Goal: Information Seeking & Learning: Learn about a topic

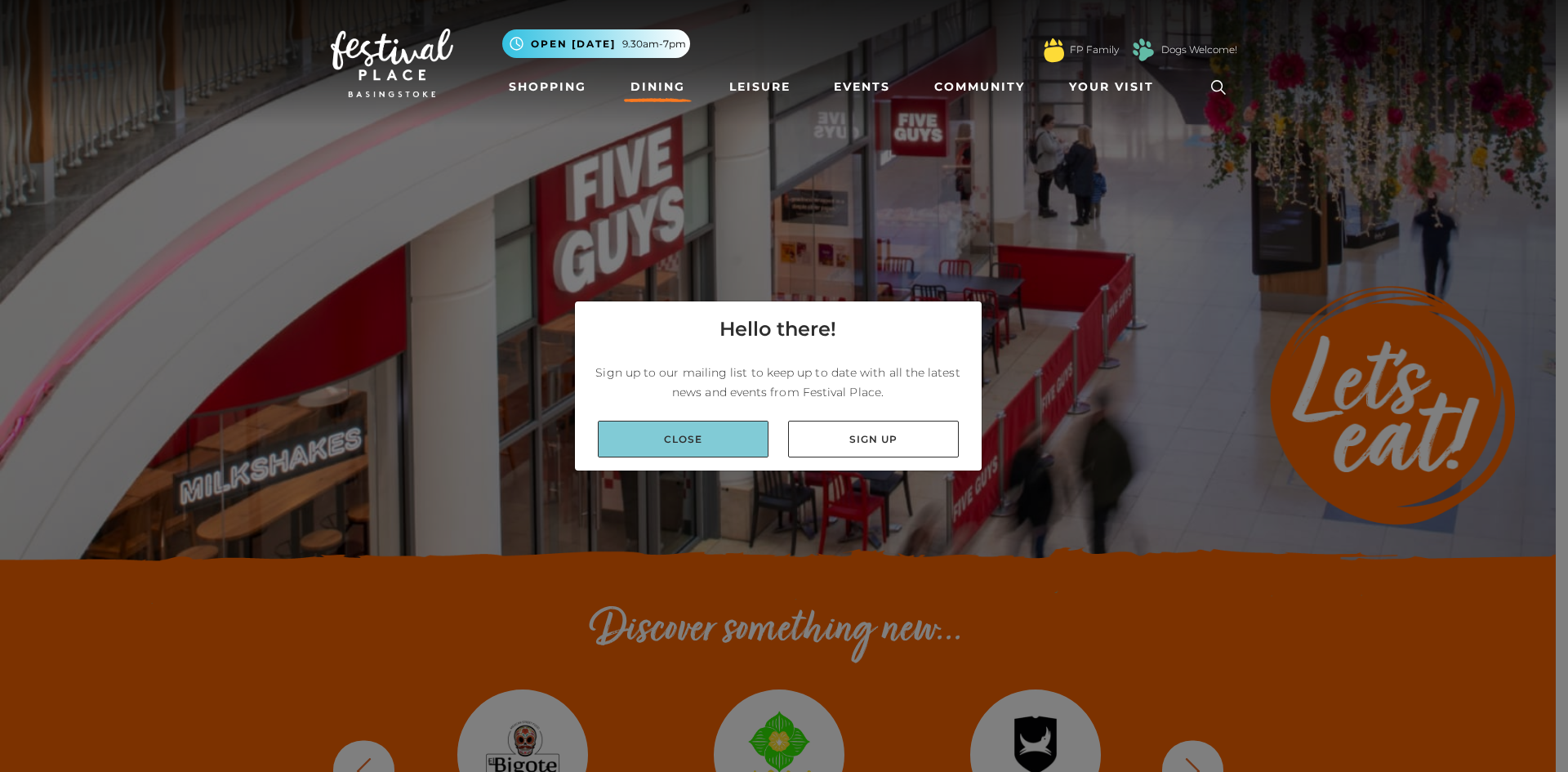
click at [688, 447] on link "Close" at bounding box center [683, 439] width 171 height 37
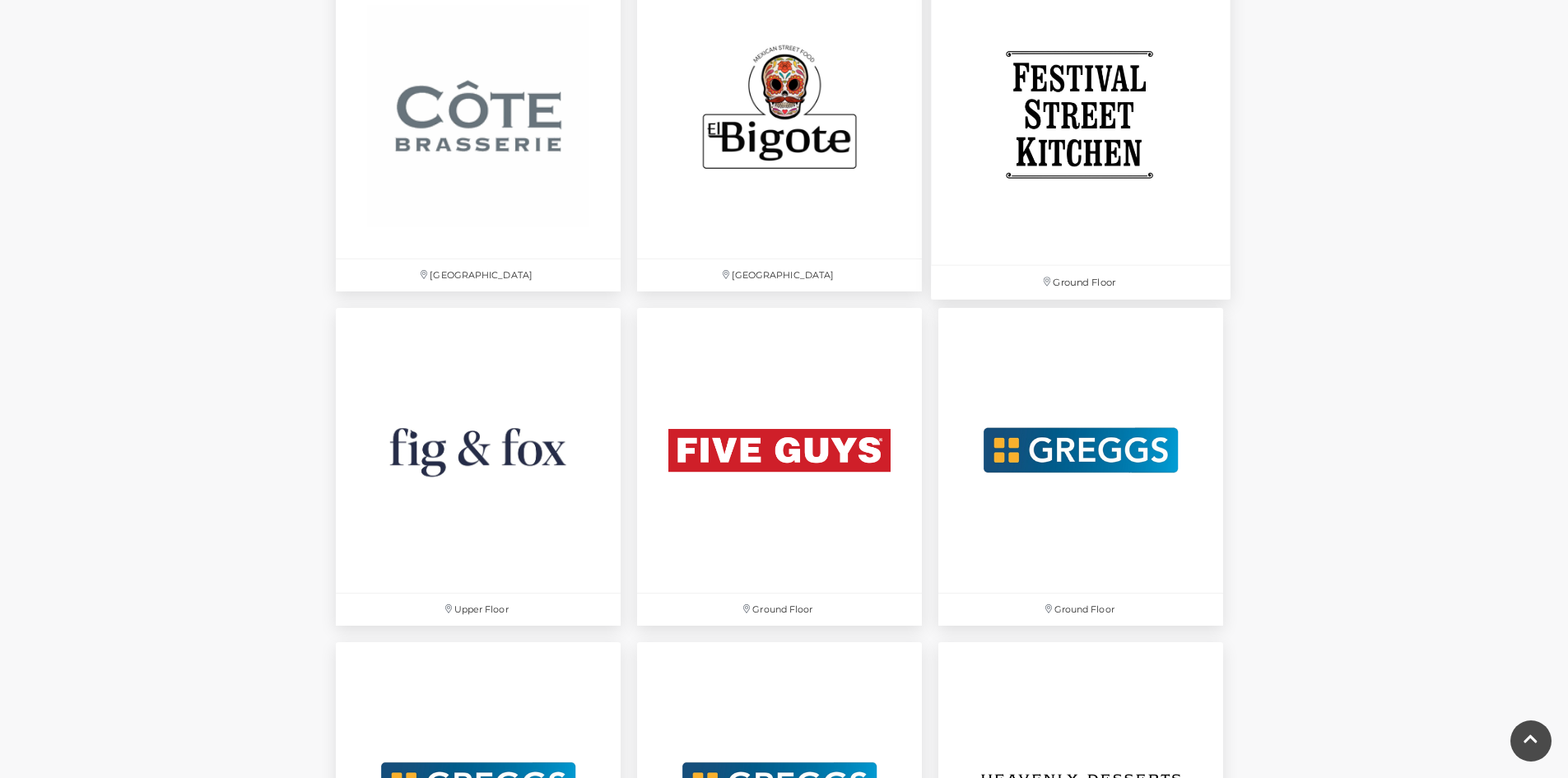
scroll to position [2964, 0]
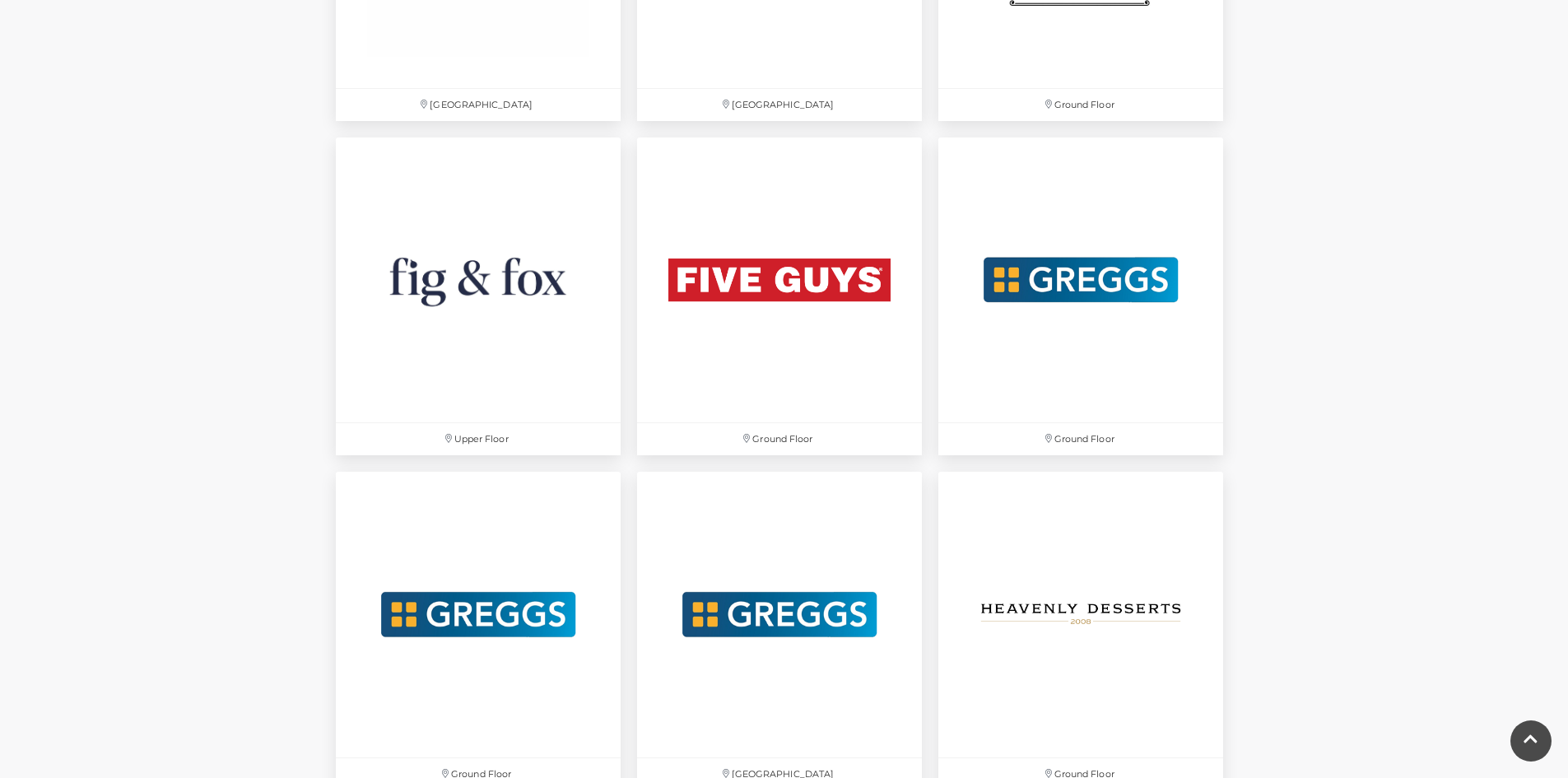
click at [1472, 507] on div "Find your favourites! Centre map Ground Floor Festival Square Ground Floor Grou…" at bounding box center [784, 576] width 1568 height 5290
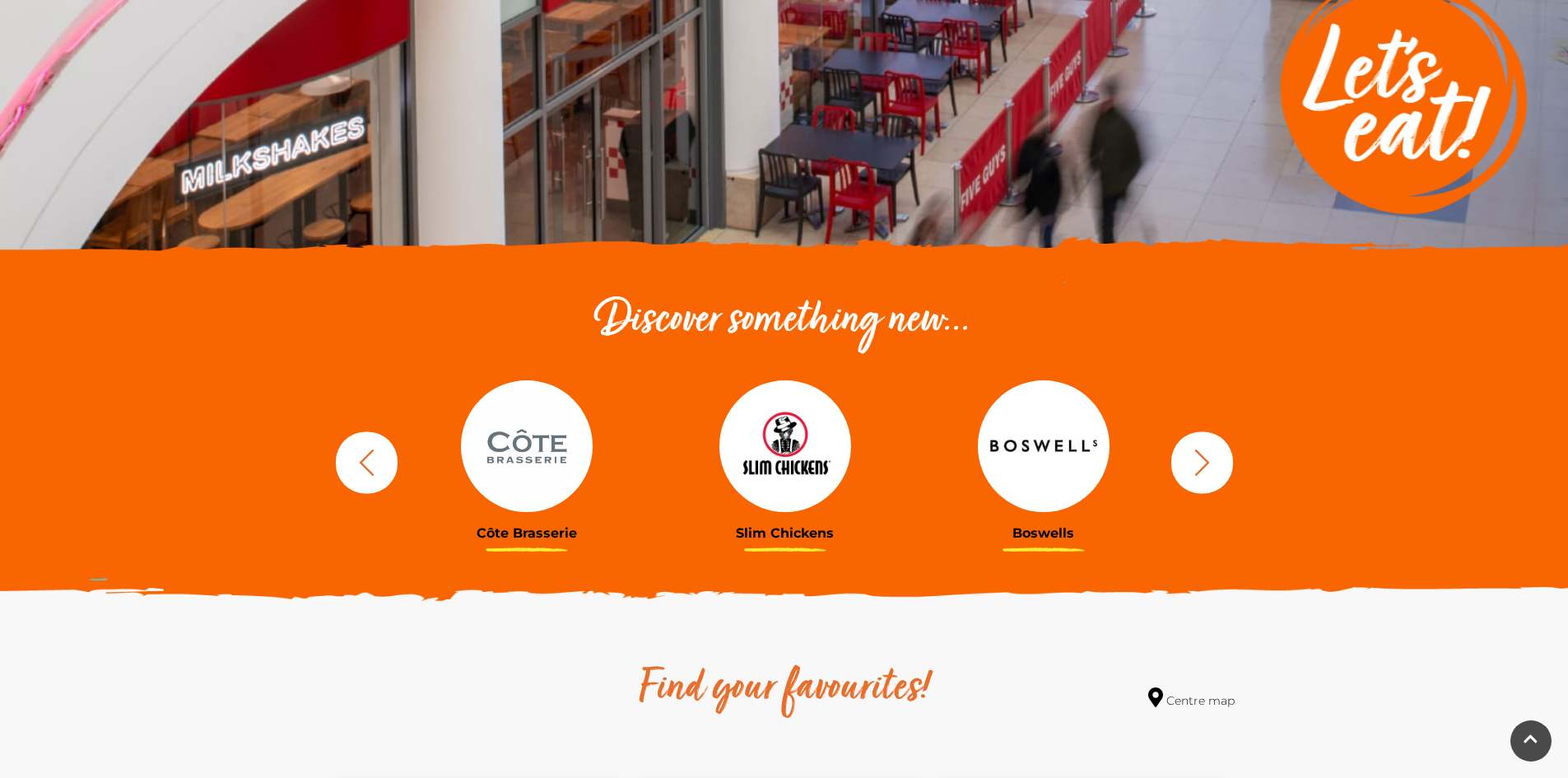
scroll to position [247, 0]
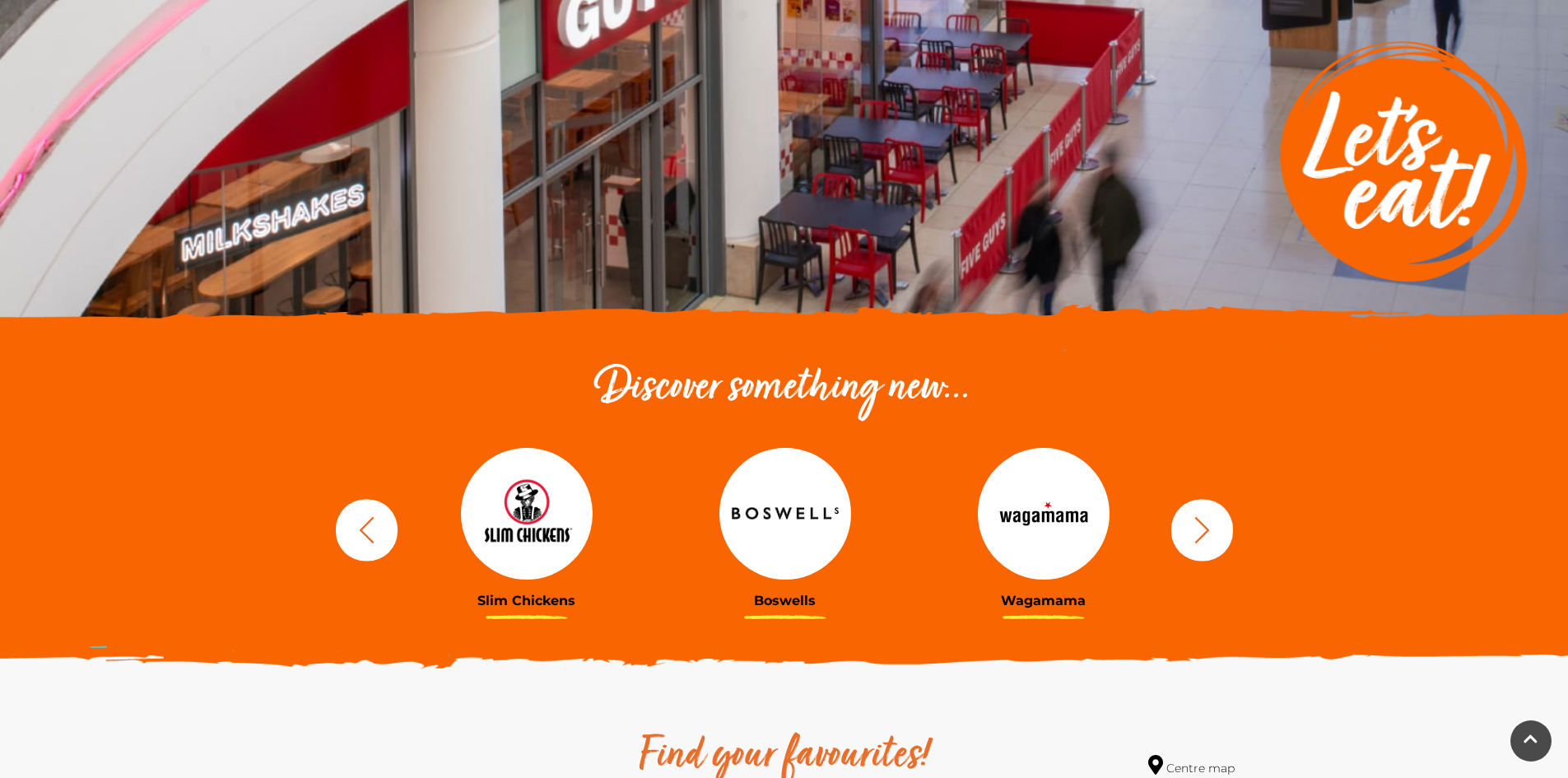
click at [1209, 533] on icon "button" at bounding box center [1202, 529] width 30 height 30
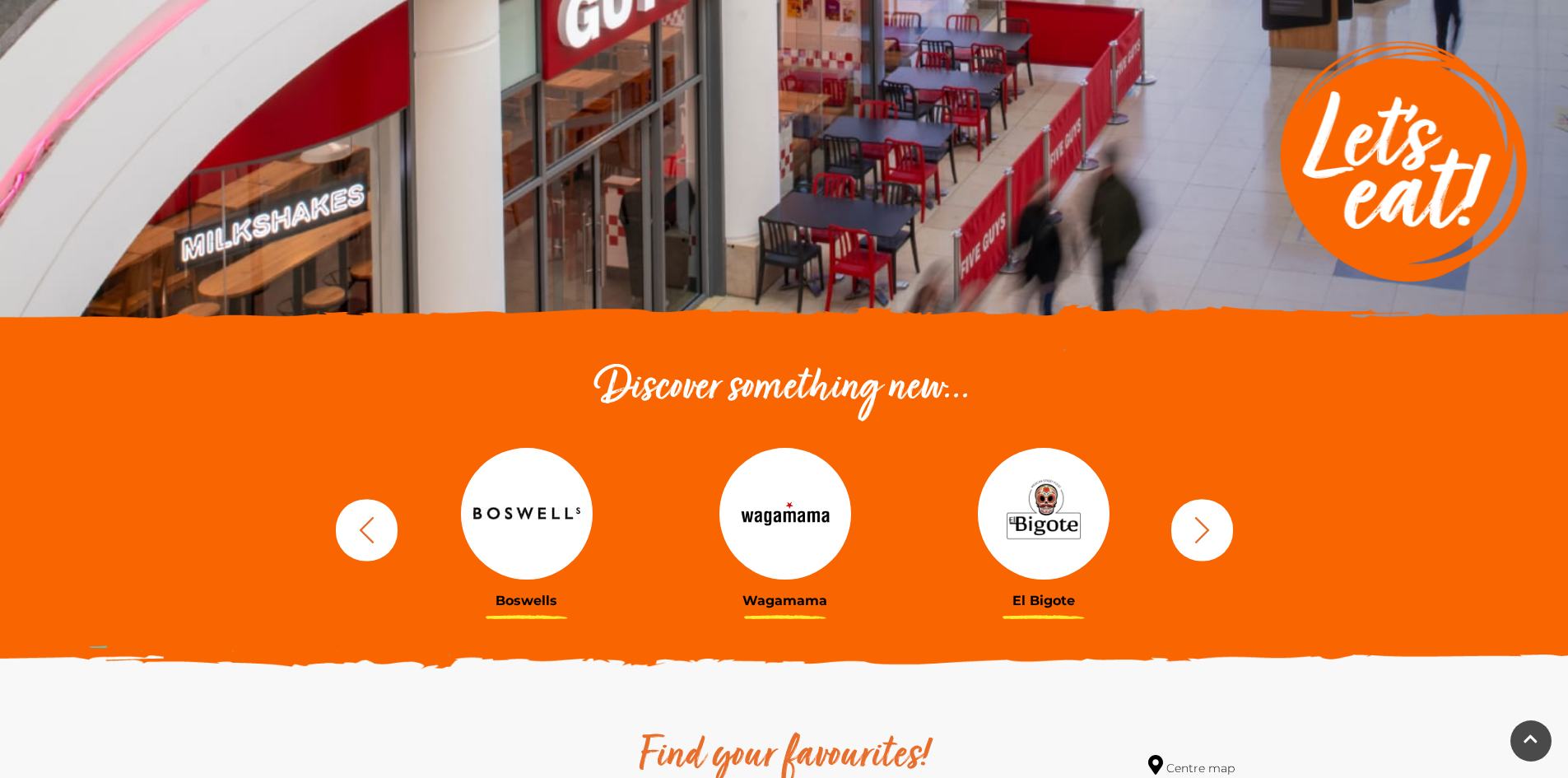
click at [1209, 533] on icon "button" at bounding box center [1202, 529] width 30 height 30
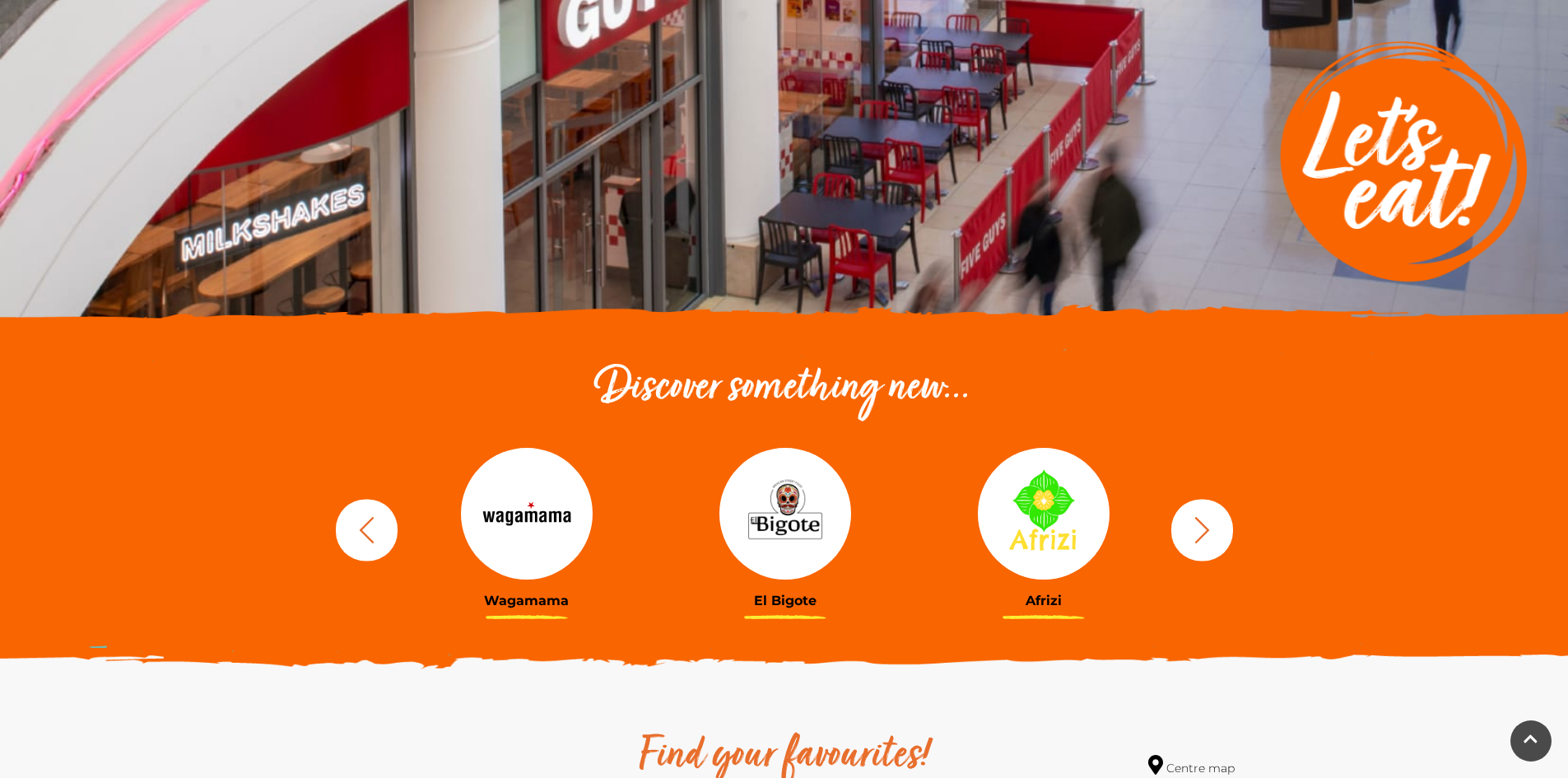
click at [1209, 533] on icon "button" at bounding box center [1202, 529] width 30 height 30
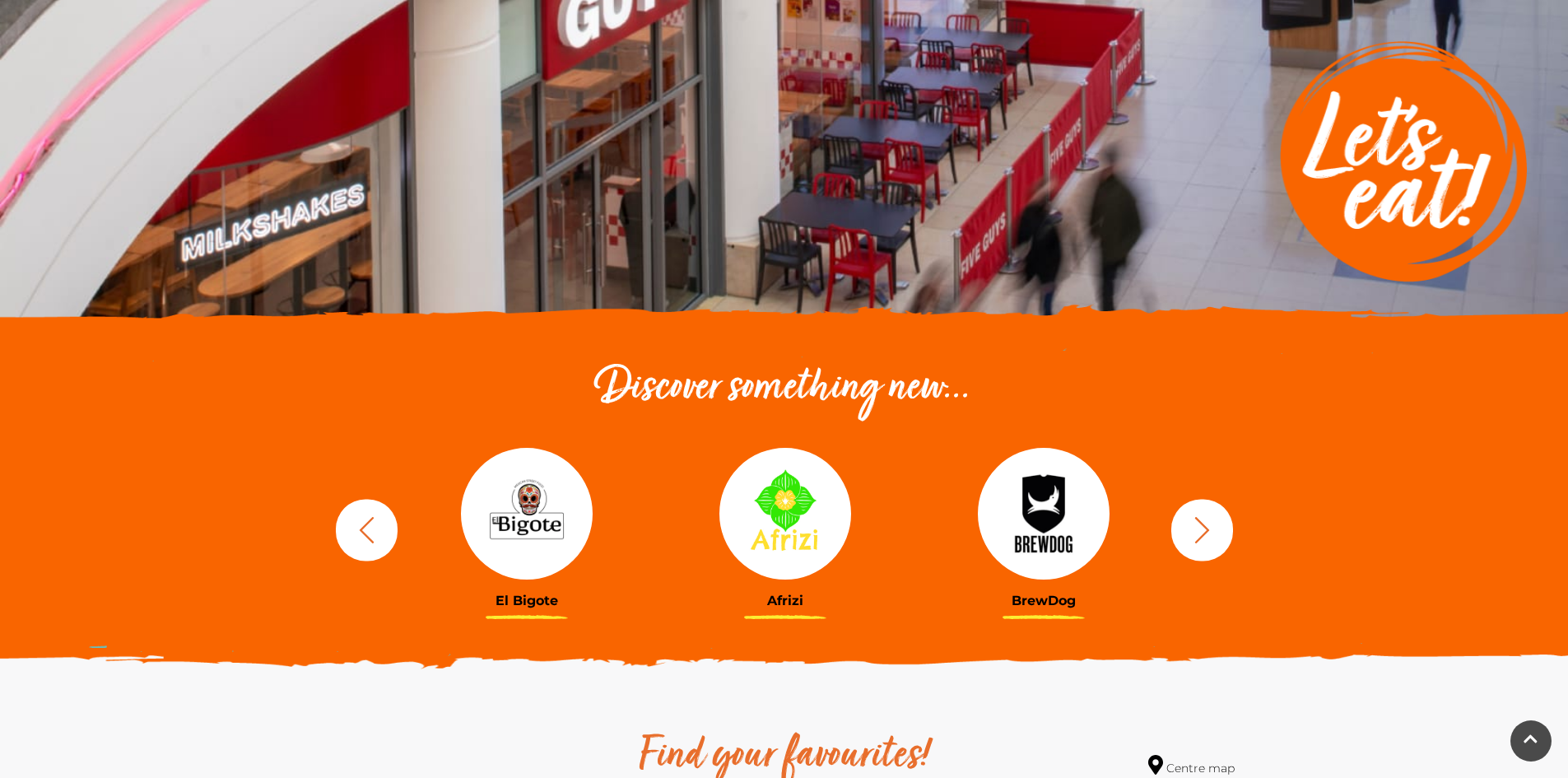
click at [1209, 533] on icon "button" at bounding box center [1202, 529] width 30 height 30
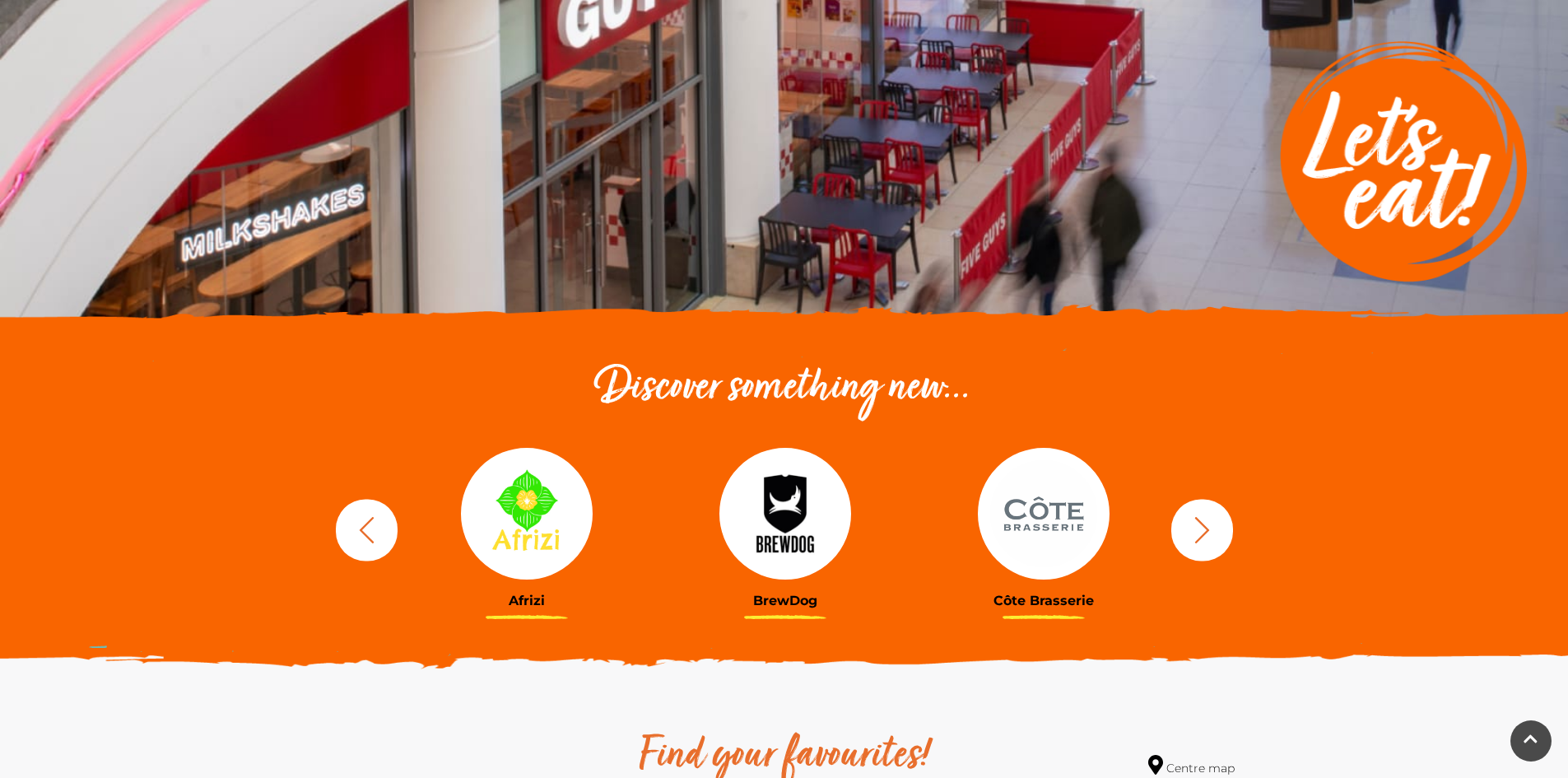
click at [1209, 533] on icon "button" at bounding box center [1202, 529] width 30 height 30
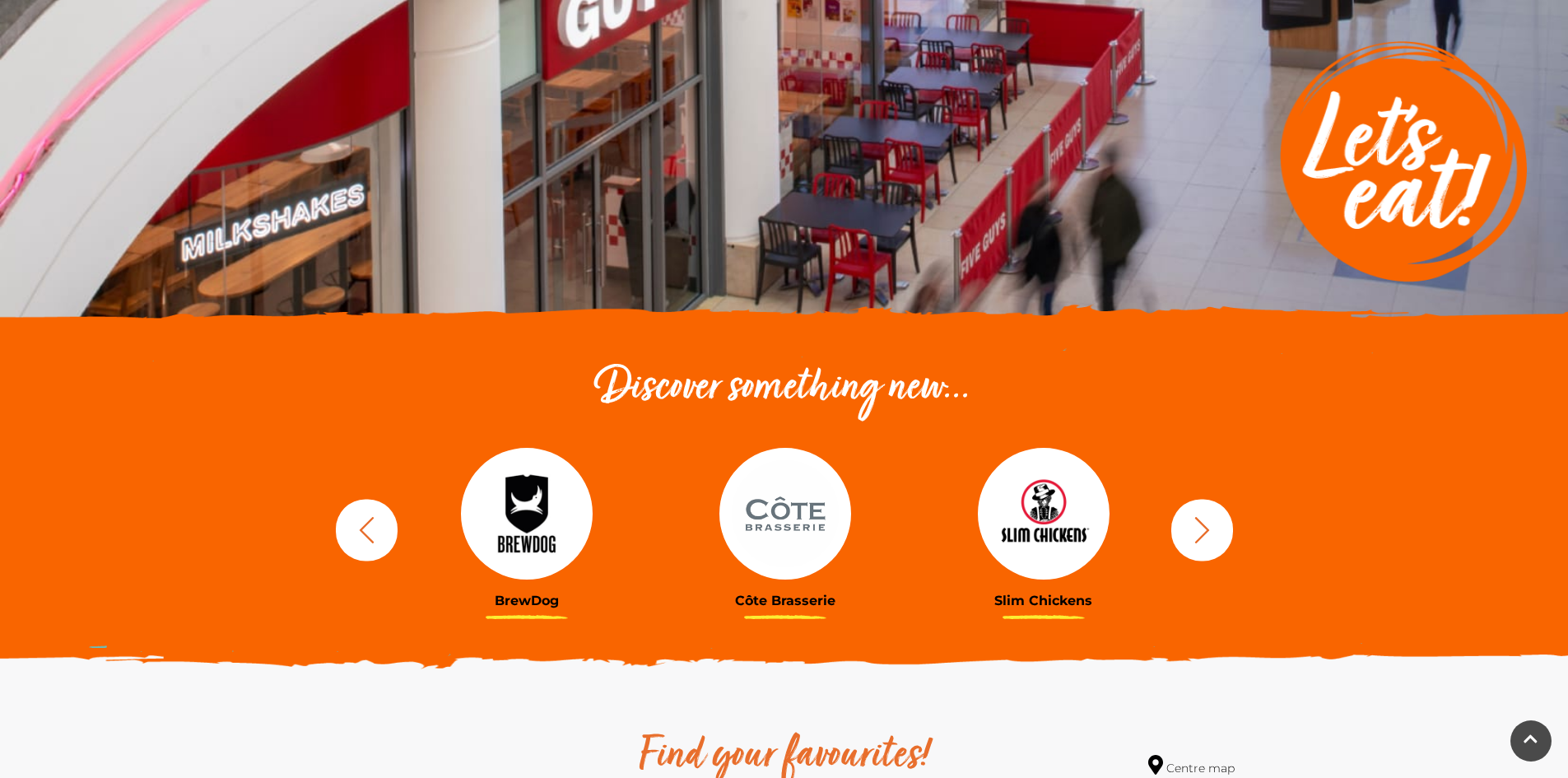
click at [1209, 533] on icon "button" at bounding box center [1202, 529] width 30 height 30
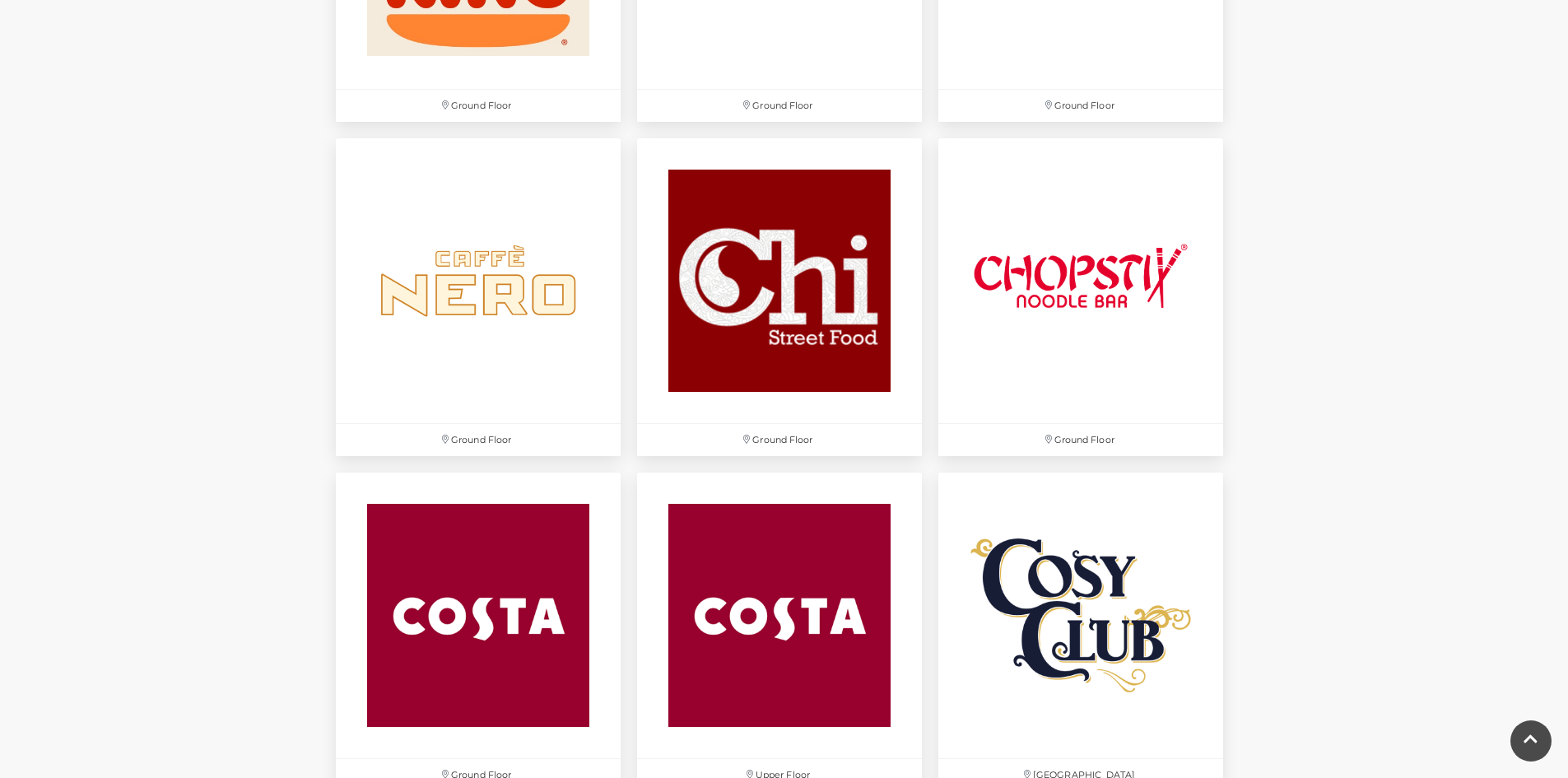
scroll to position [1976, 0]
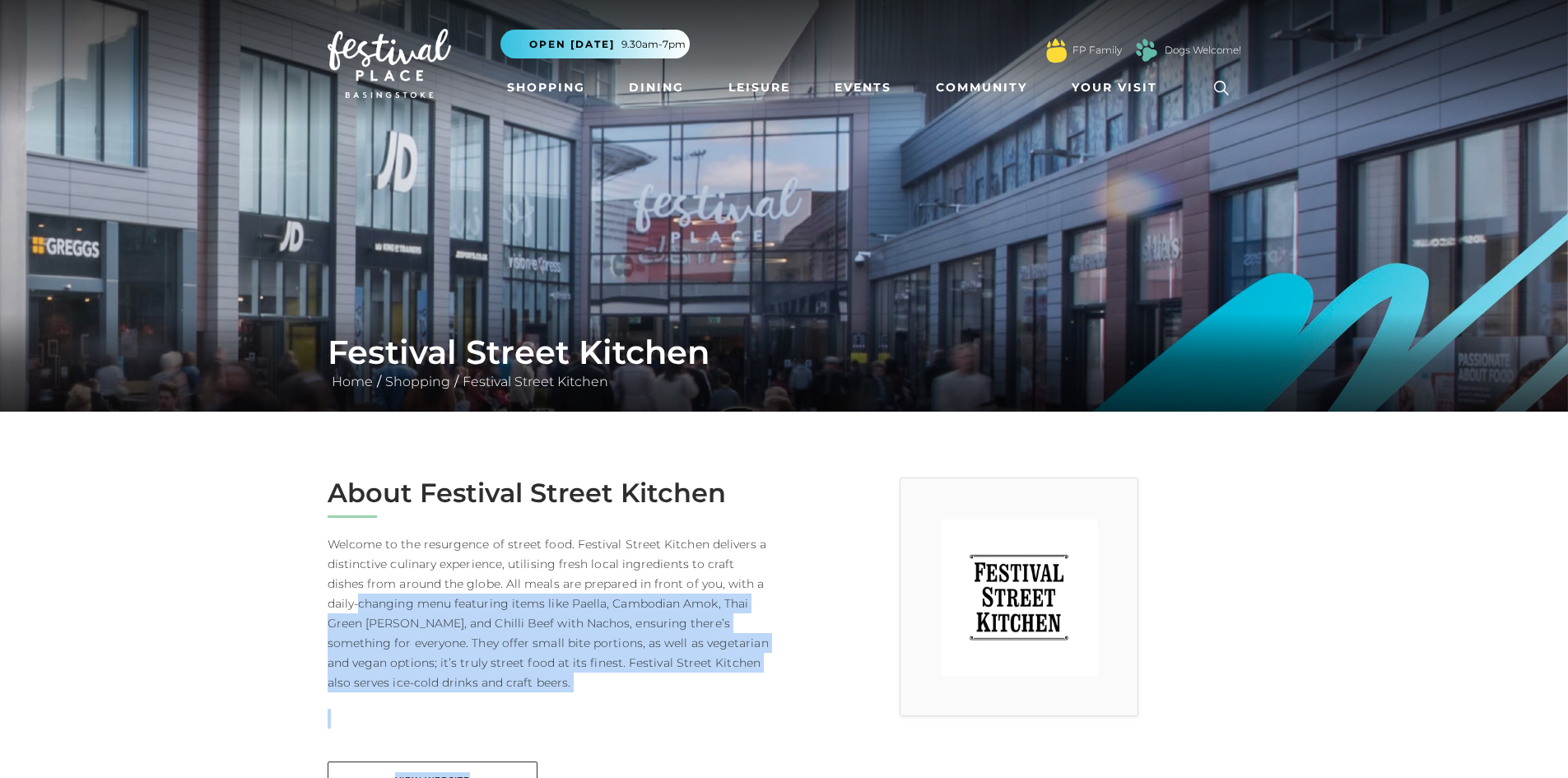
drag, startPoint x: 801, startPoint y: 526, endPoint x: 751, endPoint y: 576, distance: 70.7
click at [751, 576] on div "About Festival Street Kitchen Welcome to the resurgence of street food. Festiva…" at bounding box center [784, 648] width 938 height 342
click at [751, 576] on p "Welcome to the resurgence of street food. Festival Street Kitchen delivers a di…" at bounding box center [550, 613] width 445 height 158
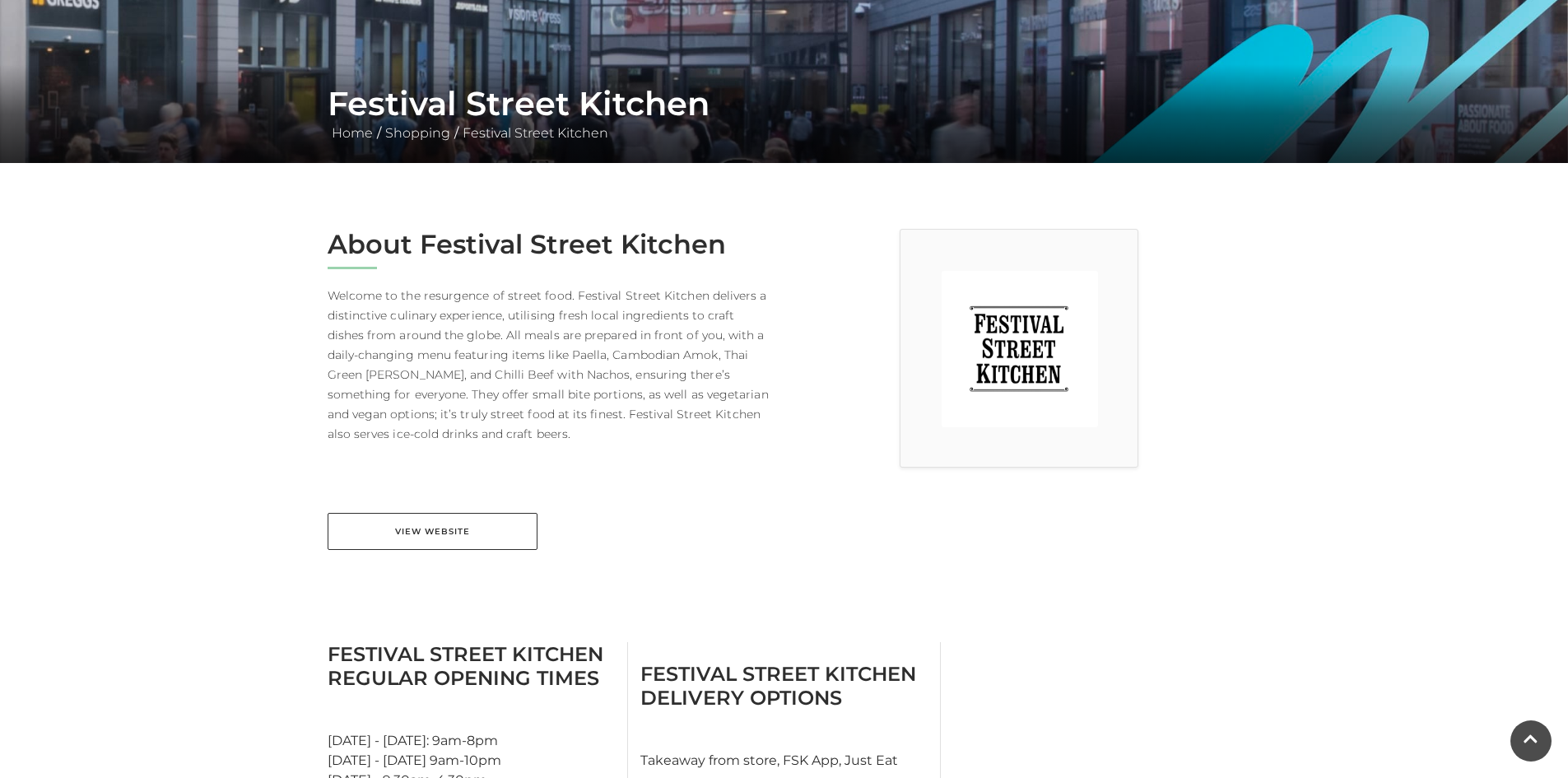
scroll to position [247, 0]
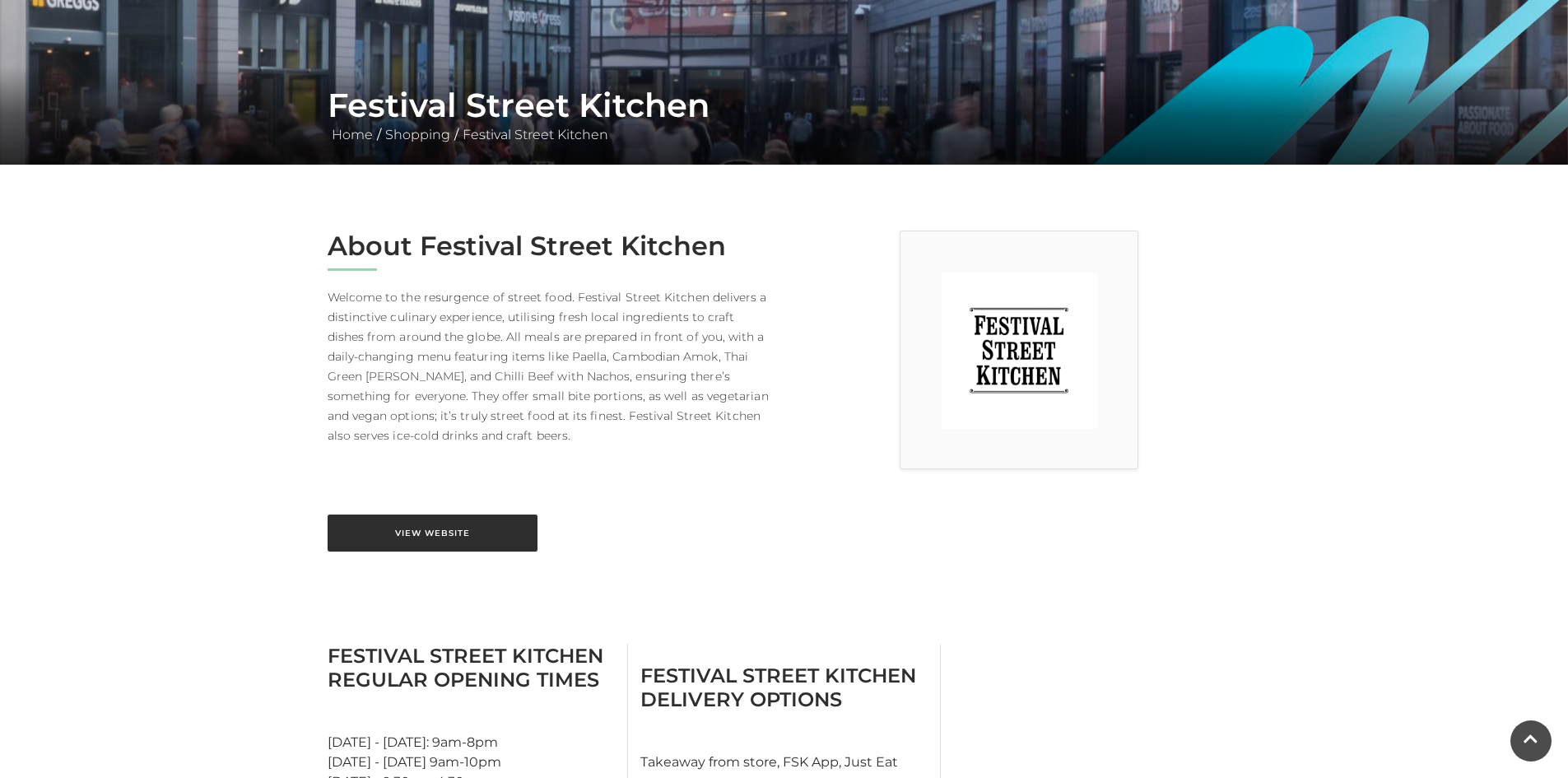
click at [413, 536] on link "View Website" at bounding box center [432, 532] width 210 height 37
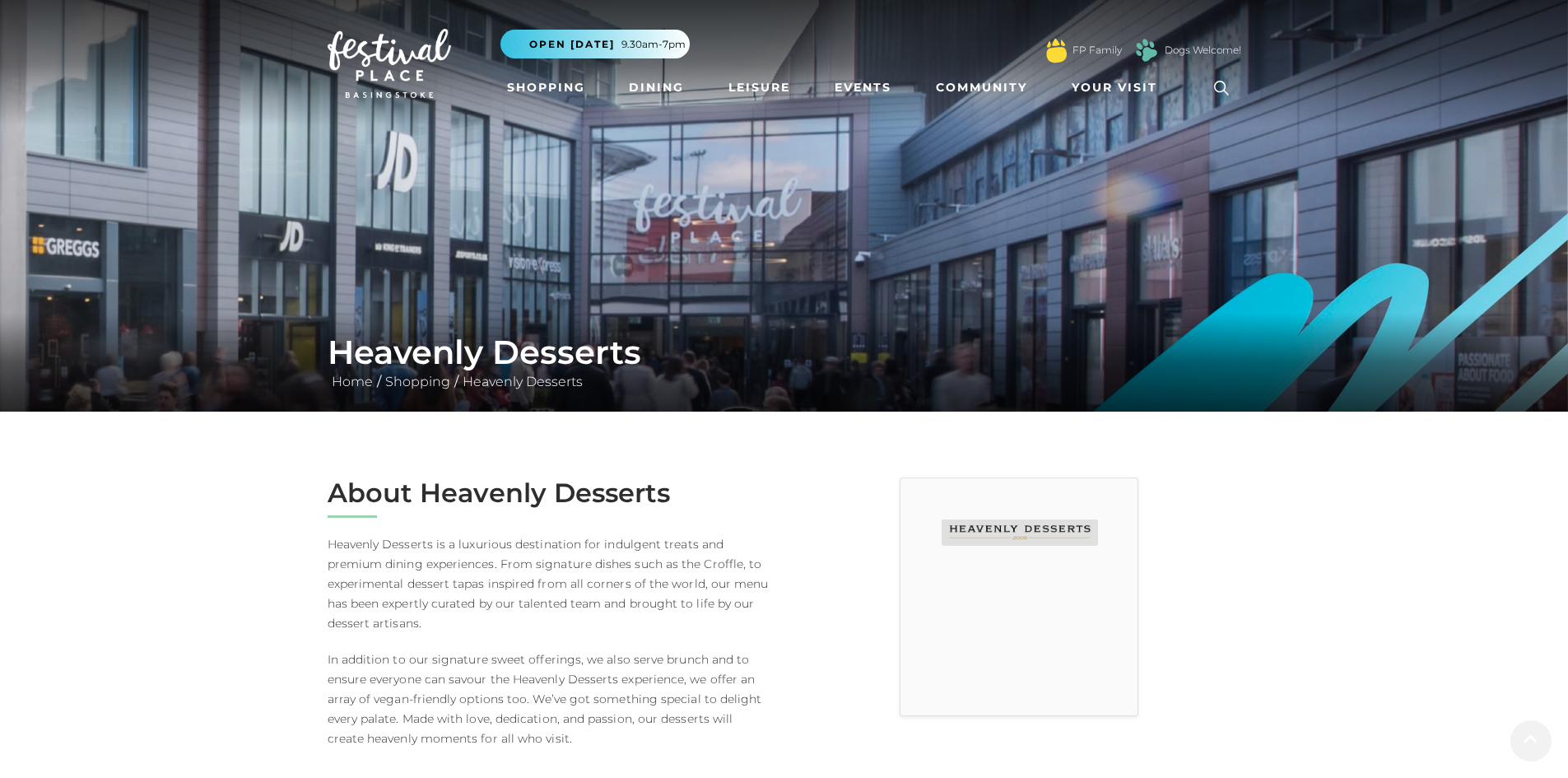
scroll to position [576, 0]
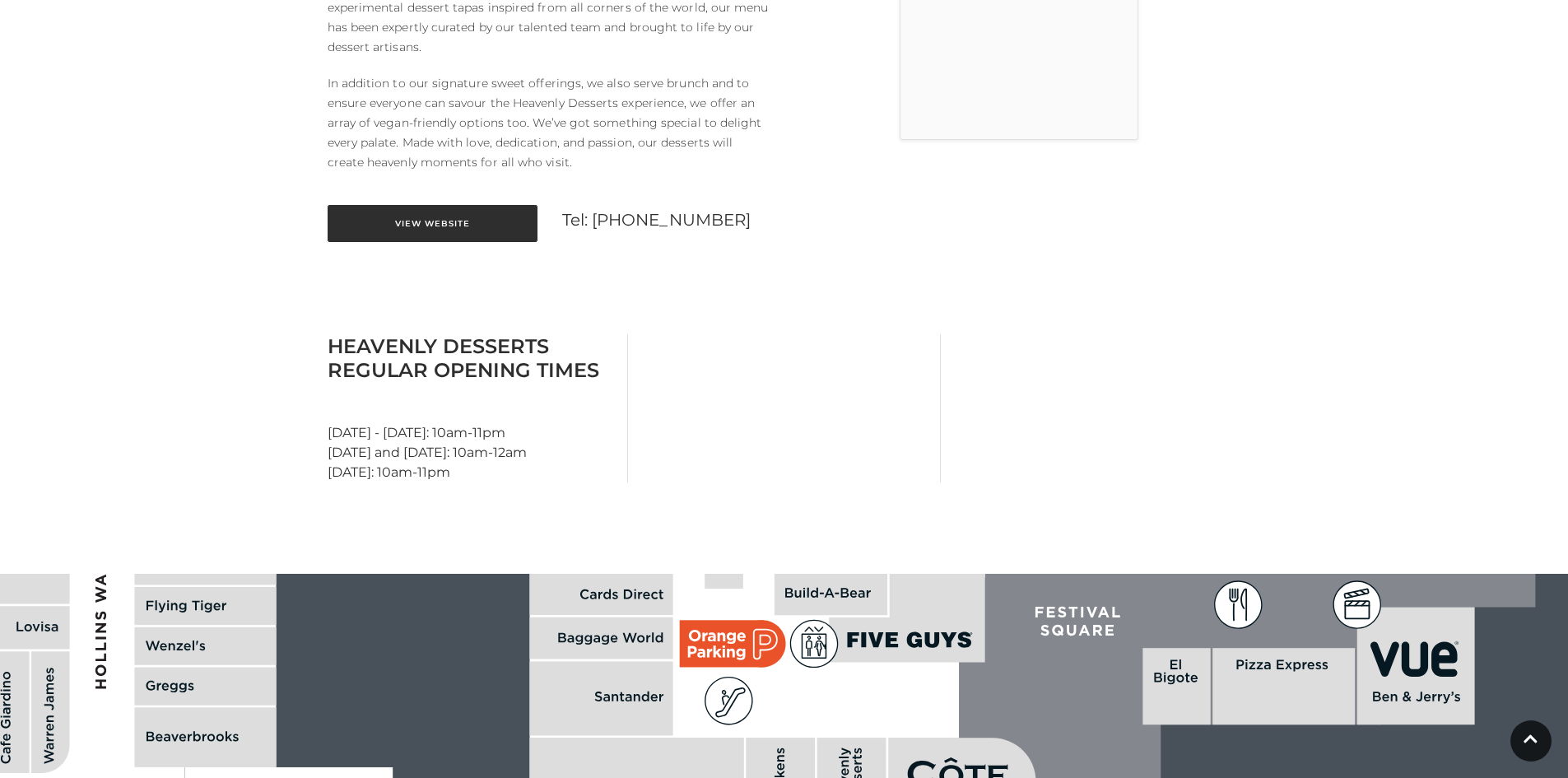
click at [434, 218] on link "View Website" at bounding box center [432, 223] width 210 height 37
click at [513, 456] on div "Heavenly Desserts Regular Opening Times Monday - Thursday: 10am-11pm Friday and…" at bounding box center [471, 408] width 313 height 148
click at [596, 452] on div "Heavenly Desserts Regular Opening Times Monday - Thursday: 10am-11pm Friday and…" at bounding box center [471, 408] width 313 height 148
drag, startPoint x: 596, startPoint y: 446, endPoint x: 582, endPoint y: 426, distance: 24.4
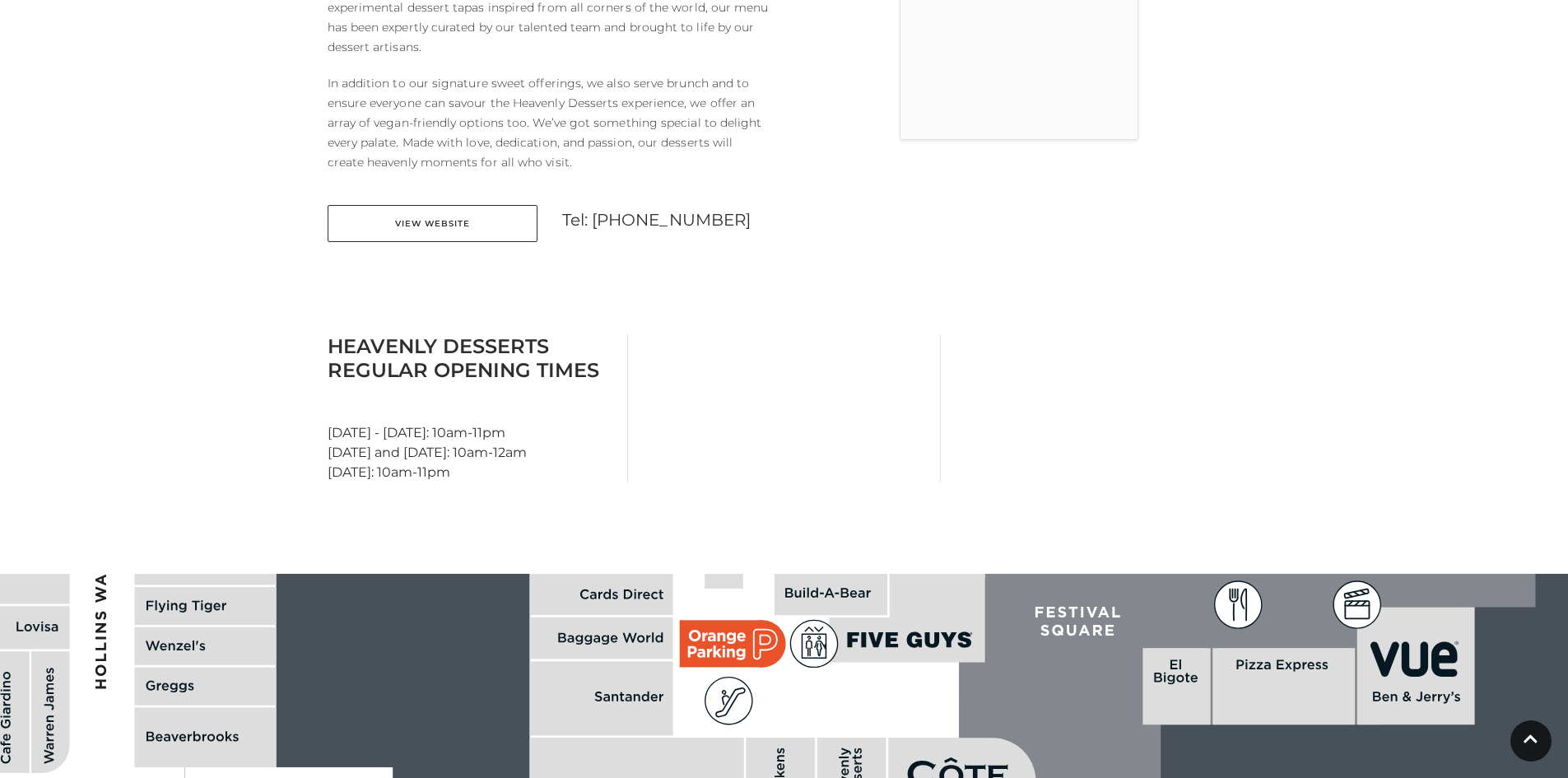
click at [582, 426] on div "Heavenly Desserts Regular Opening Times Monday - Thursday: 10am-11pm Friday and…" at bounding box center [471, 408] width 313 height 148
drag, startPoint x: 574, startPoint y: 440, endPoint x: 569, endPoint y: 457, distance: 17.7
click at [569, 457] on div "Heavenly Desserts Regular Opening Times Monday - Thursday: 10am-11pm Friday and…" at bounding box center [471, 408] width 313 height 148
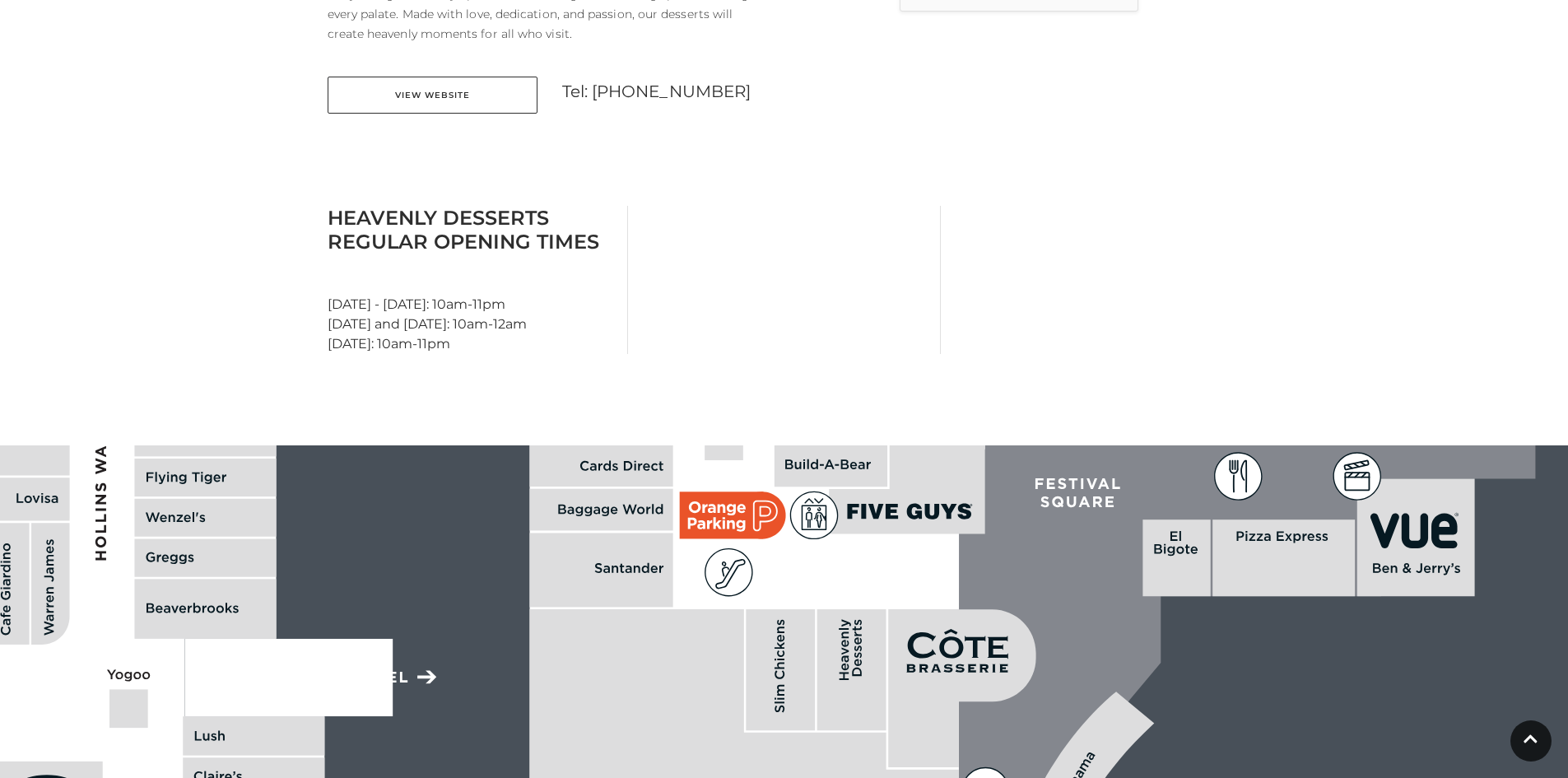
scroll to position [906, 0]
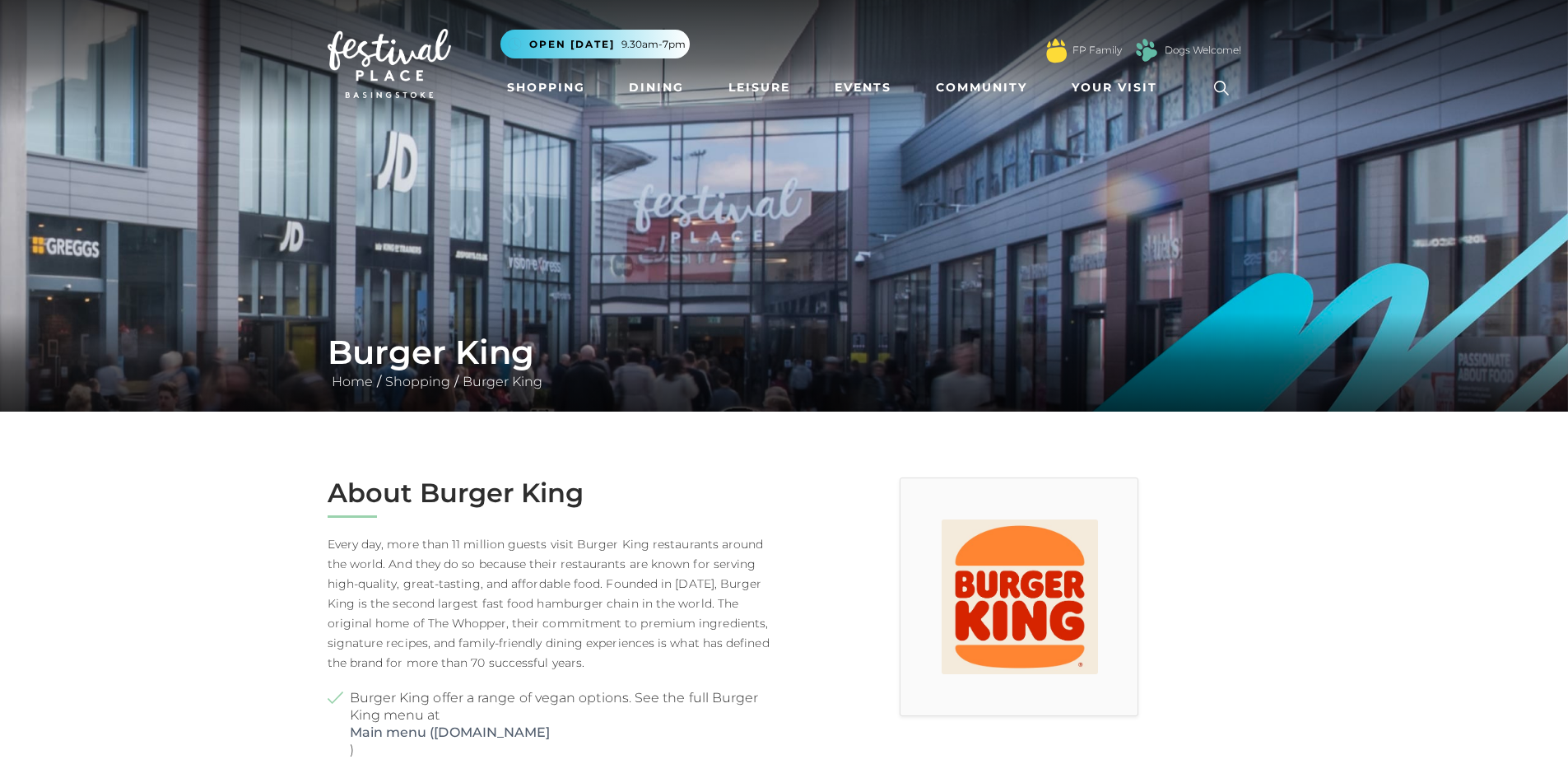
scroll to position [329, 0]
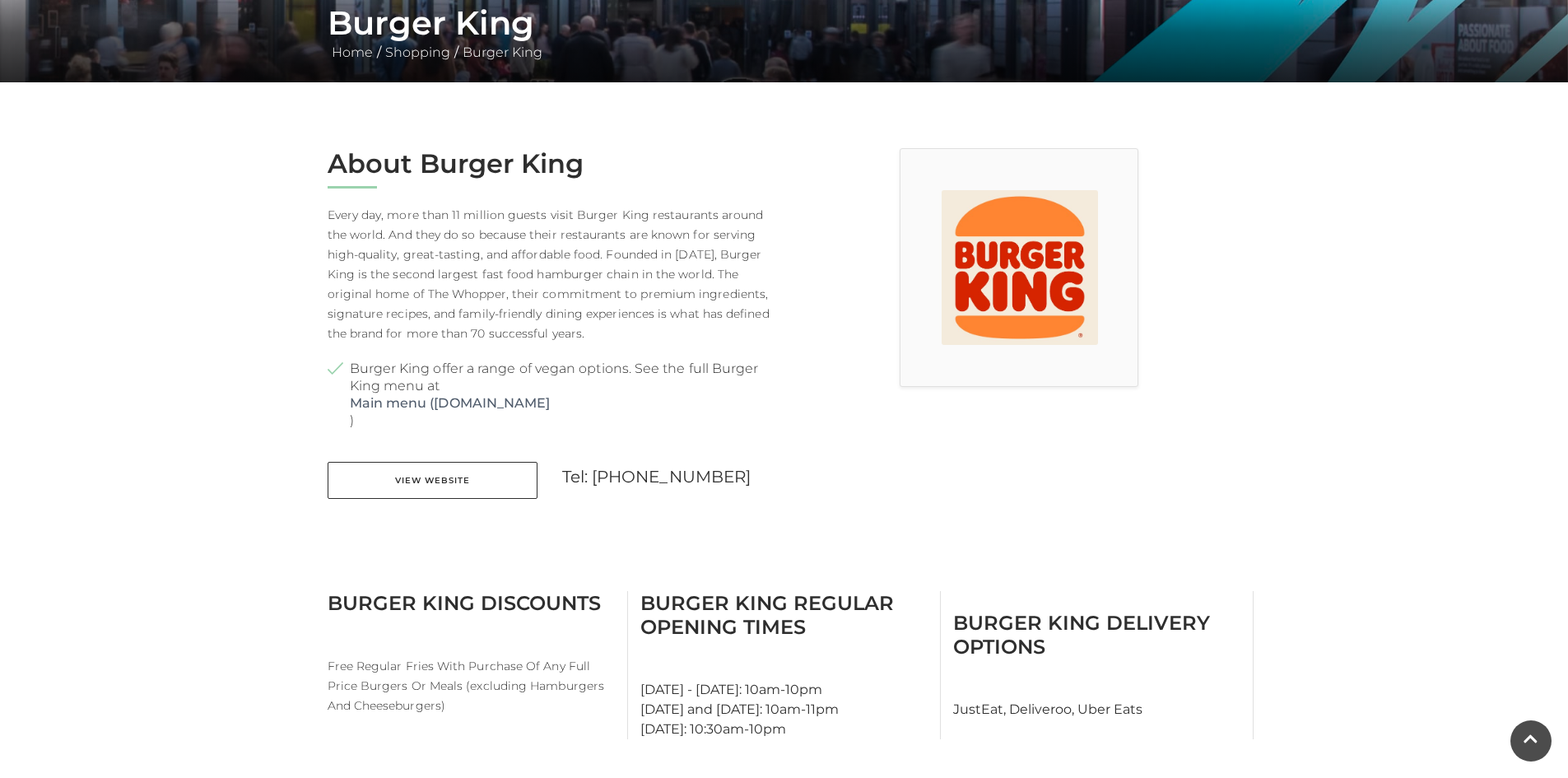
drag, startPoint x: 687, startPoint y: 391, endPoint x: 679, endPoint y: 339, distance: 52.6
click at [681, 342] on div "About Burger King Every day, more than 11 million guests visit Burger King rest…" at bounding box center [550, 333] width 470 height 371
click at [678, 338] on p "Every day, more than 11 million guests visit Burger King restaurants around the…" at bounding box center [550, 274] width 445 height 139
click at [439, 471] on link "View Website" at bounding box center [432, 480] width 210 height 37
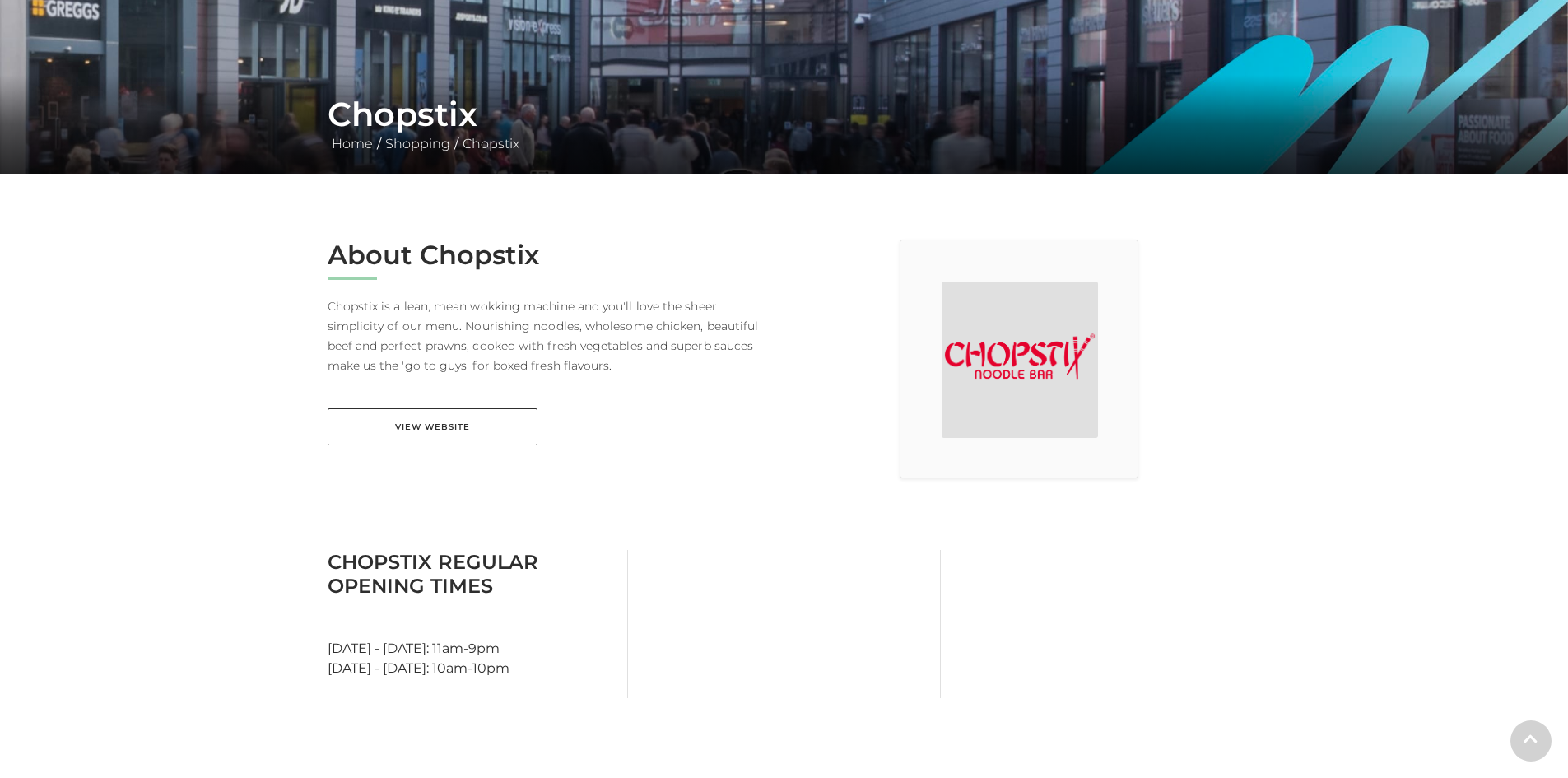
scroll to position [247, 0]
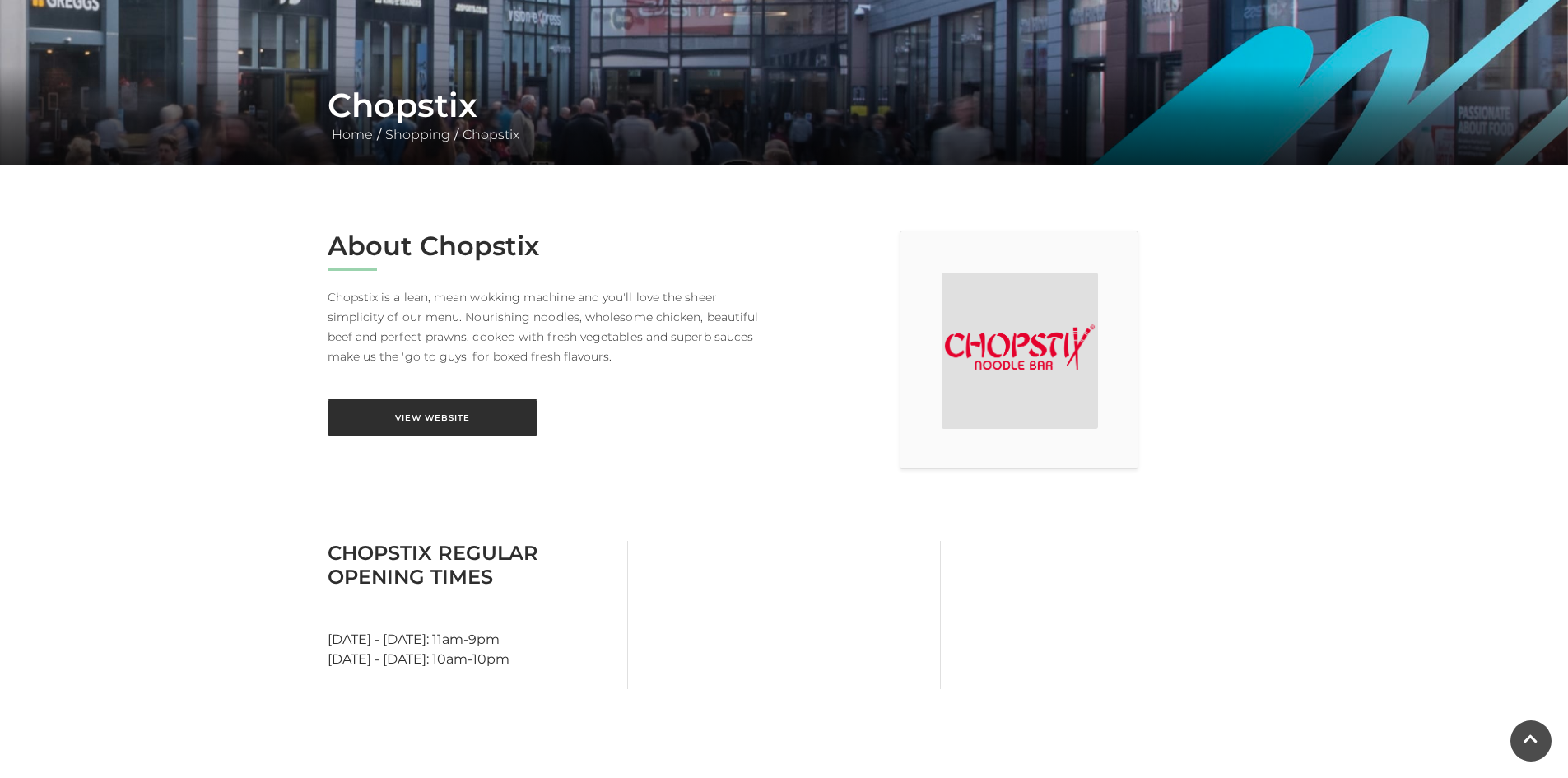
click at [453, 411] on link "View Website" at bounding box center [432, 417] width 210 height 37
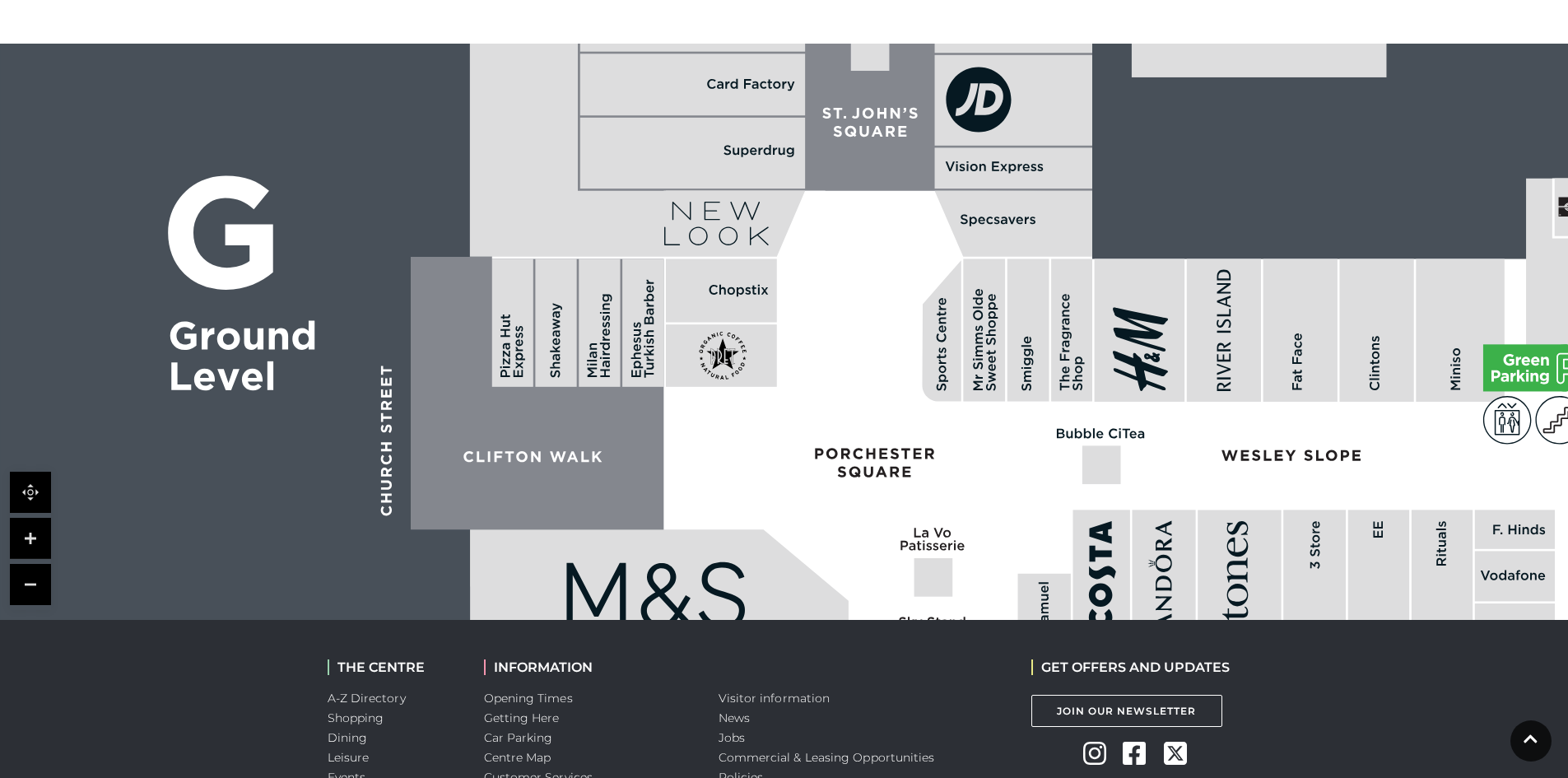
scroll to position [988, 0]
